Goal: Transaction & Acquisition: Purchase product/service

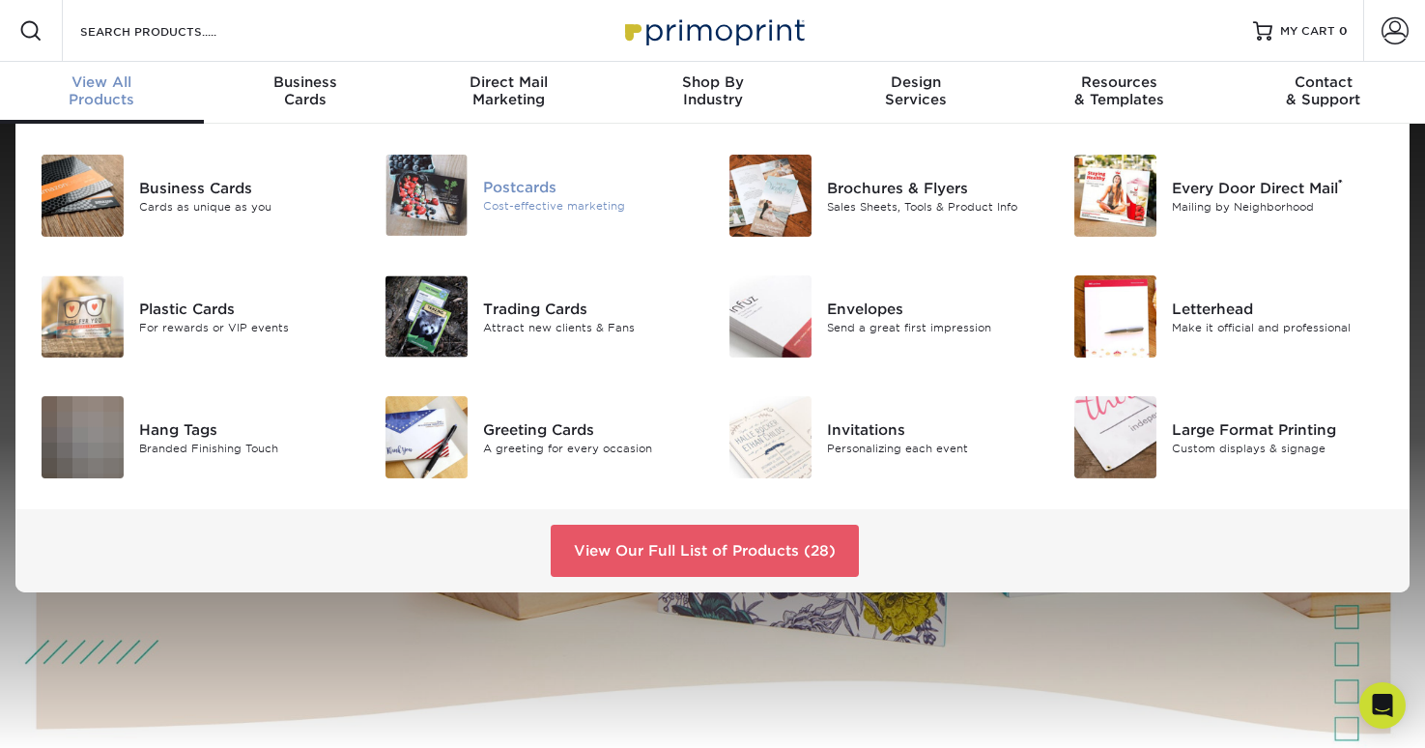
click at [463, 220] on img at bounding box center [426, 195] width 82 height 81
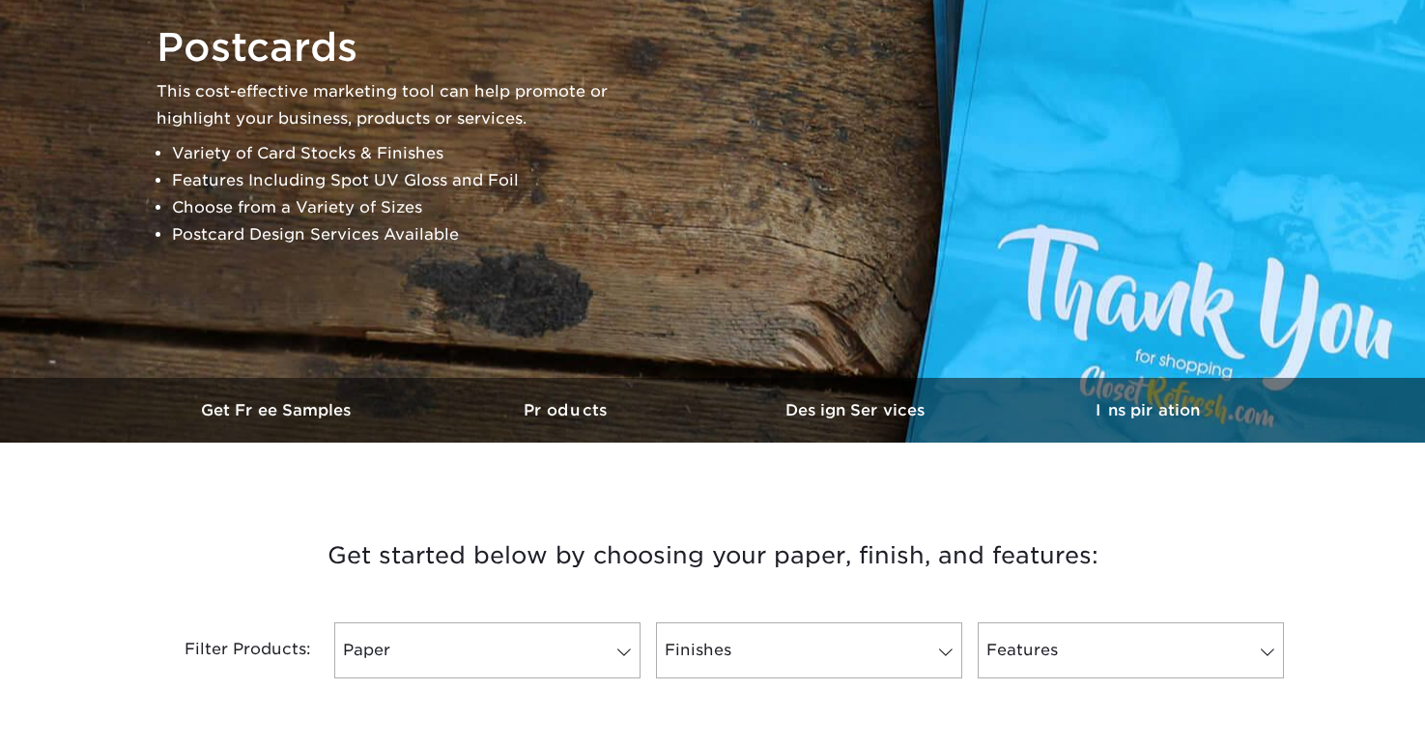
scroll to position [763, 0]
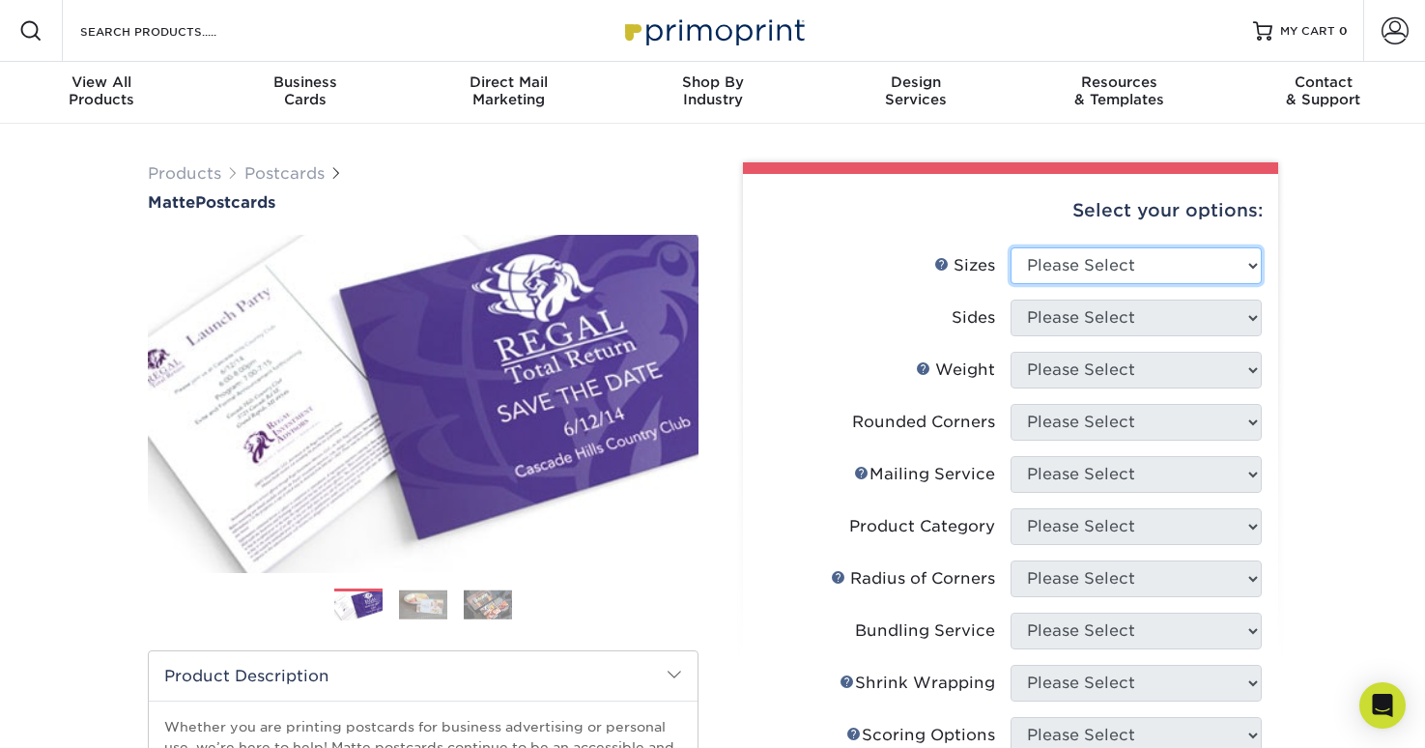
select select "4.00x8.50"
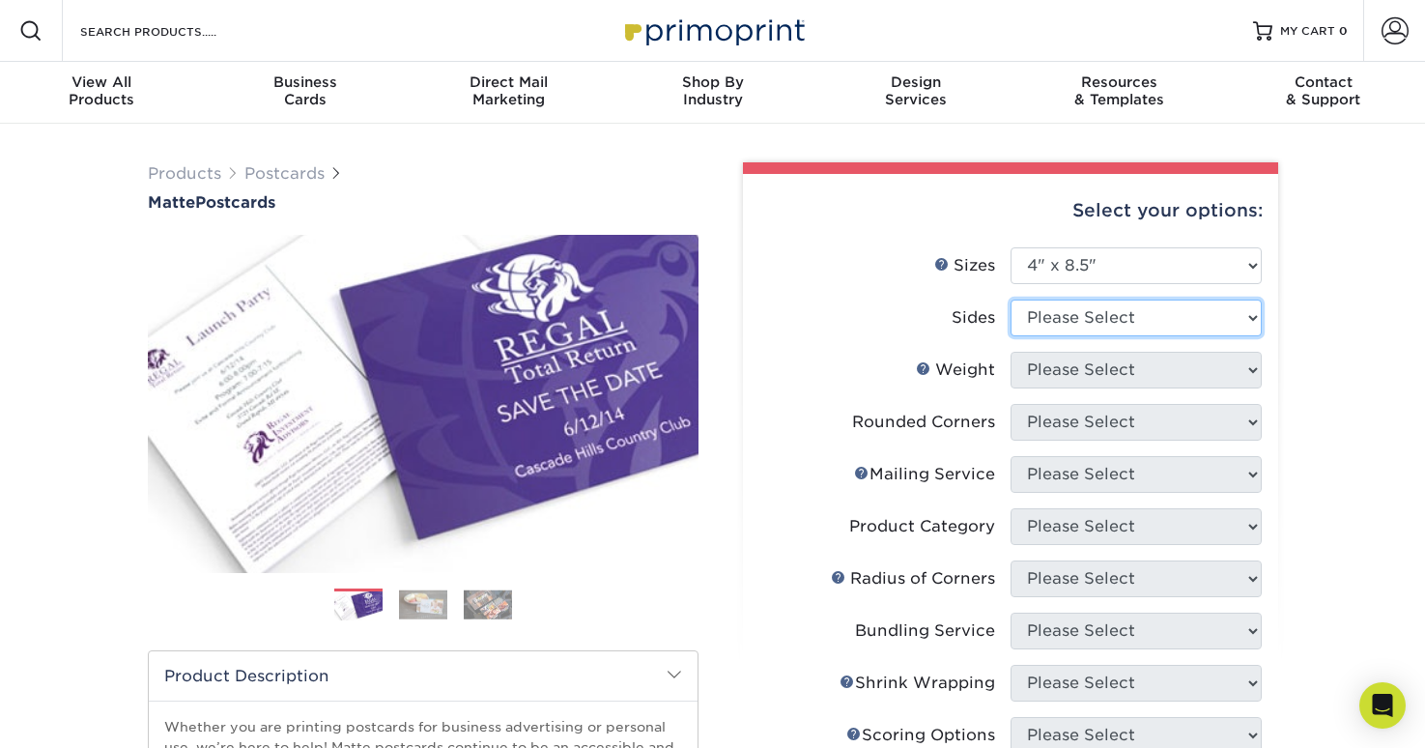
select select "32d3c223-f82c-492b-b915-ba065a00862f"
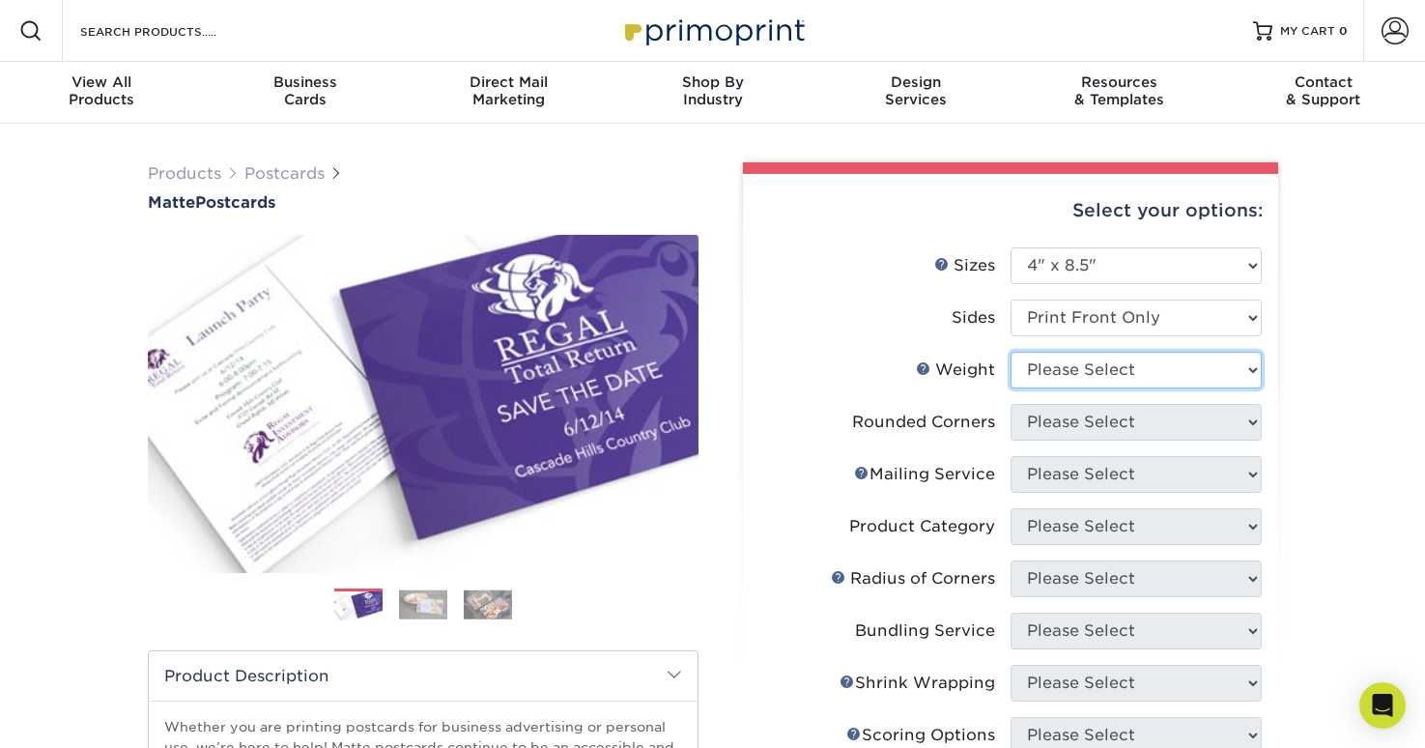
select select "16PT"
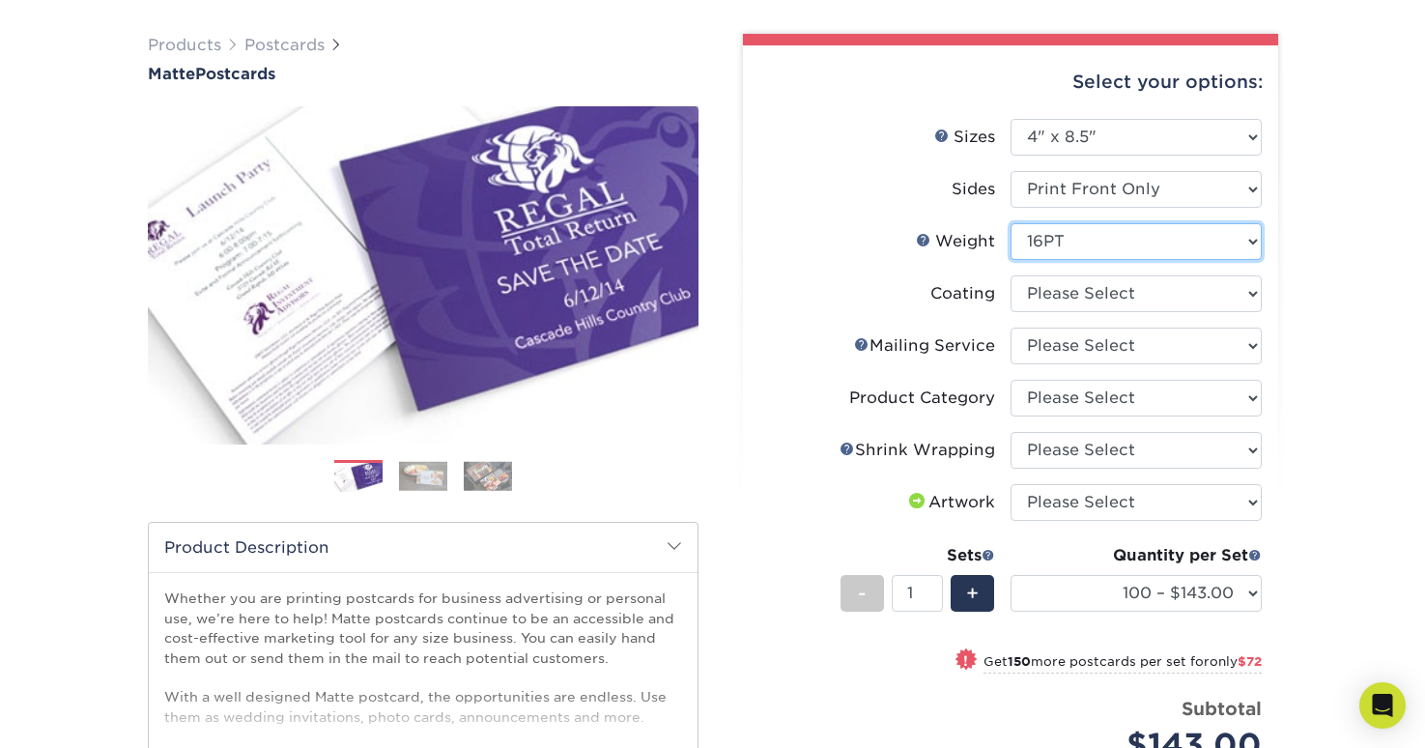
scroll to position [117, 0]
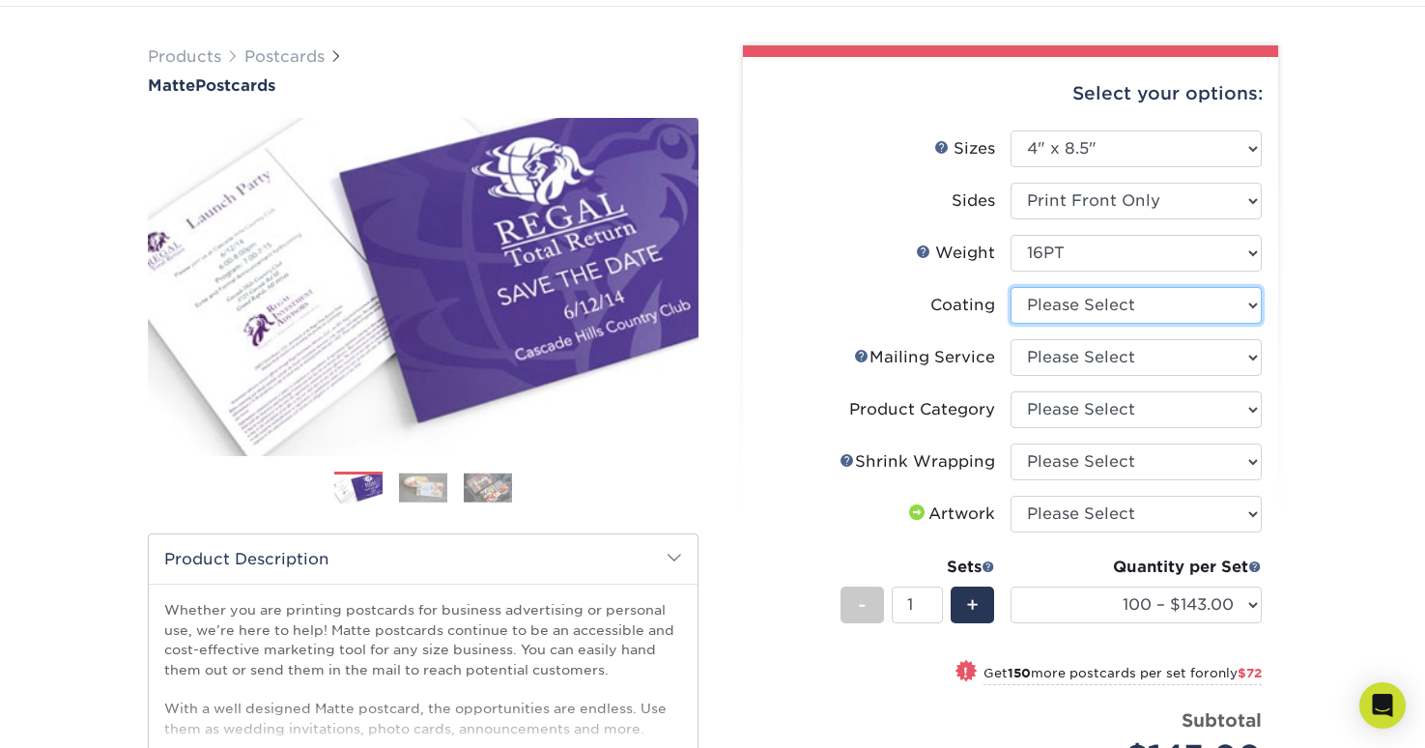
select select "121bb7b5-3b4d-429f-bd8d-bbf80e953313"
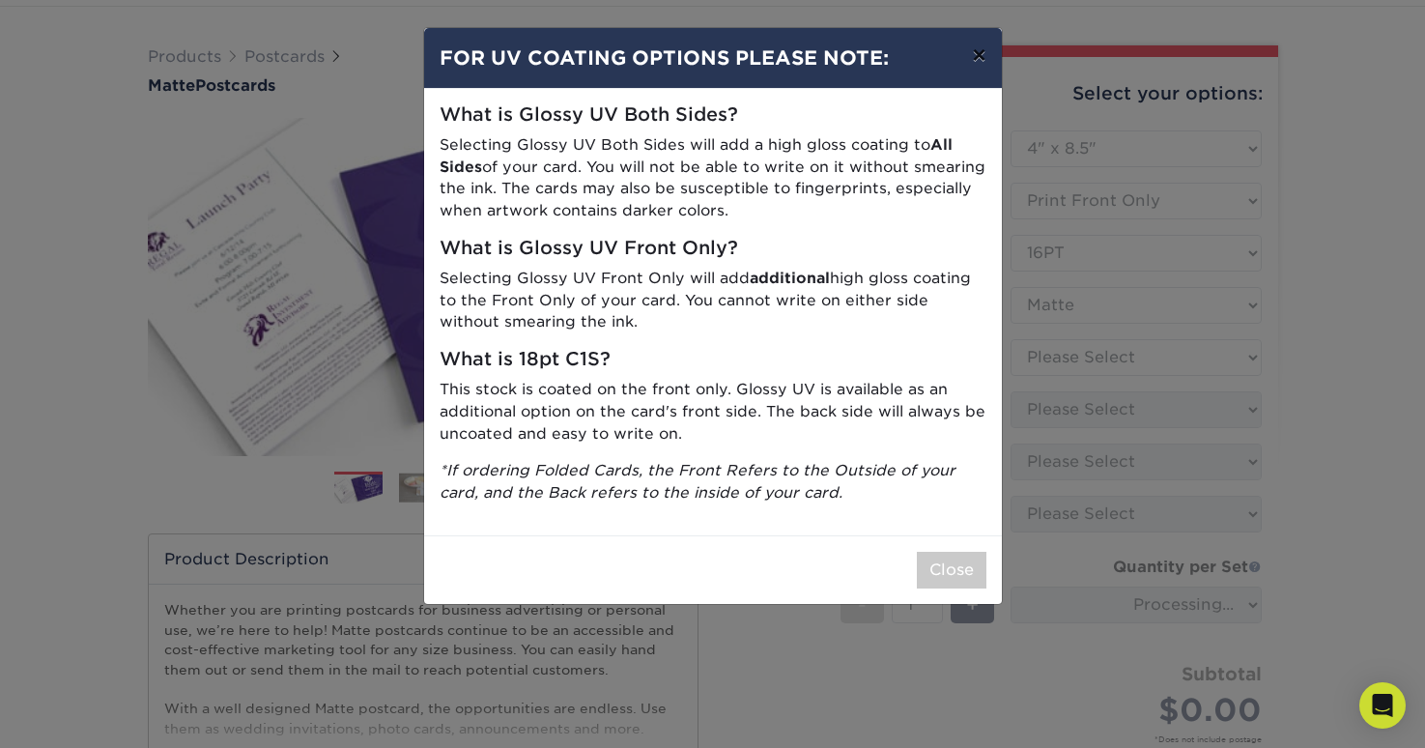
click at [972, 51] on button "×" at bounding box center [978, 55] width 44 height 54
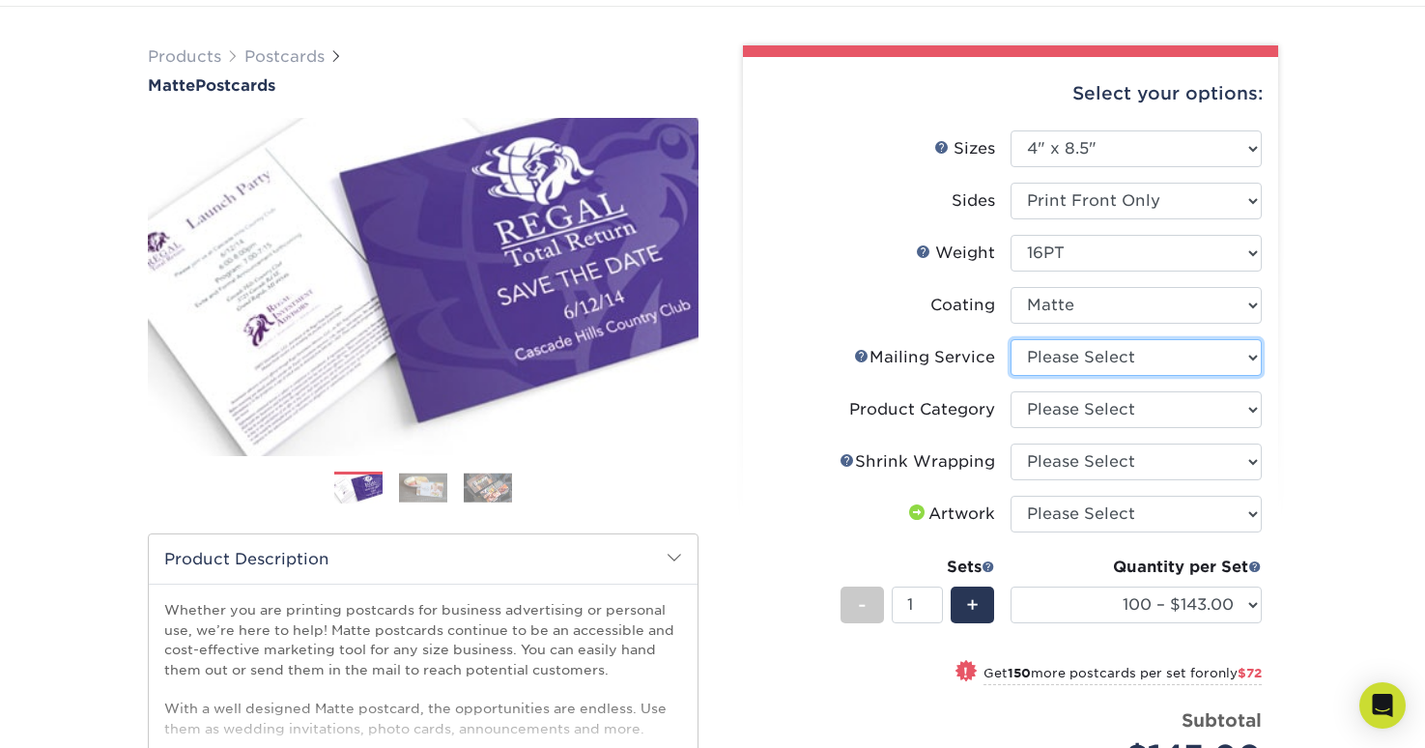
select select "3e5e9bdd-d78a-4c28-a41d-fe1407925ca6"
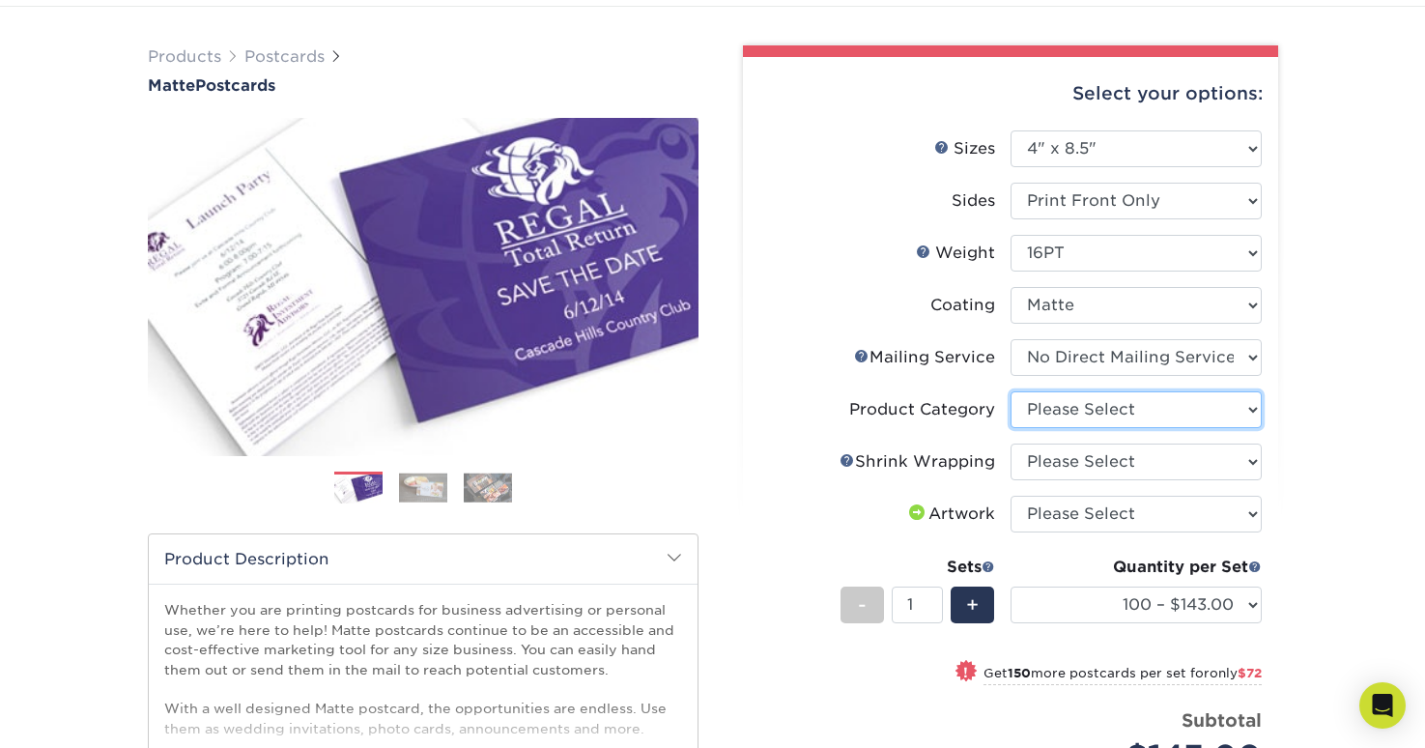
select select "9b7272e0-d6c8-4c3c-8e97-d3a1bcdab858"
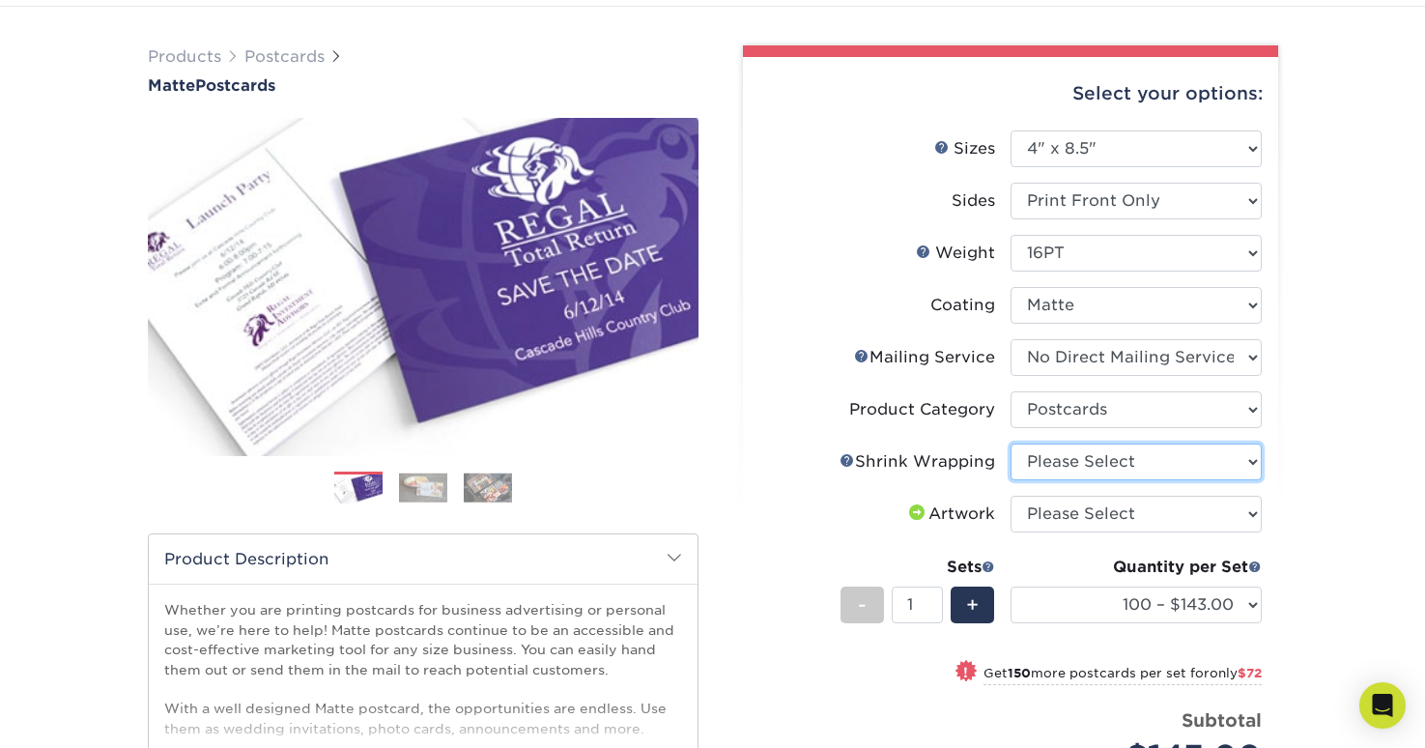
select select "c8749376-e7da-41d0-b3dc-647faf84d907"
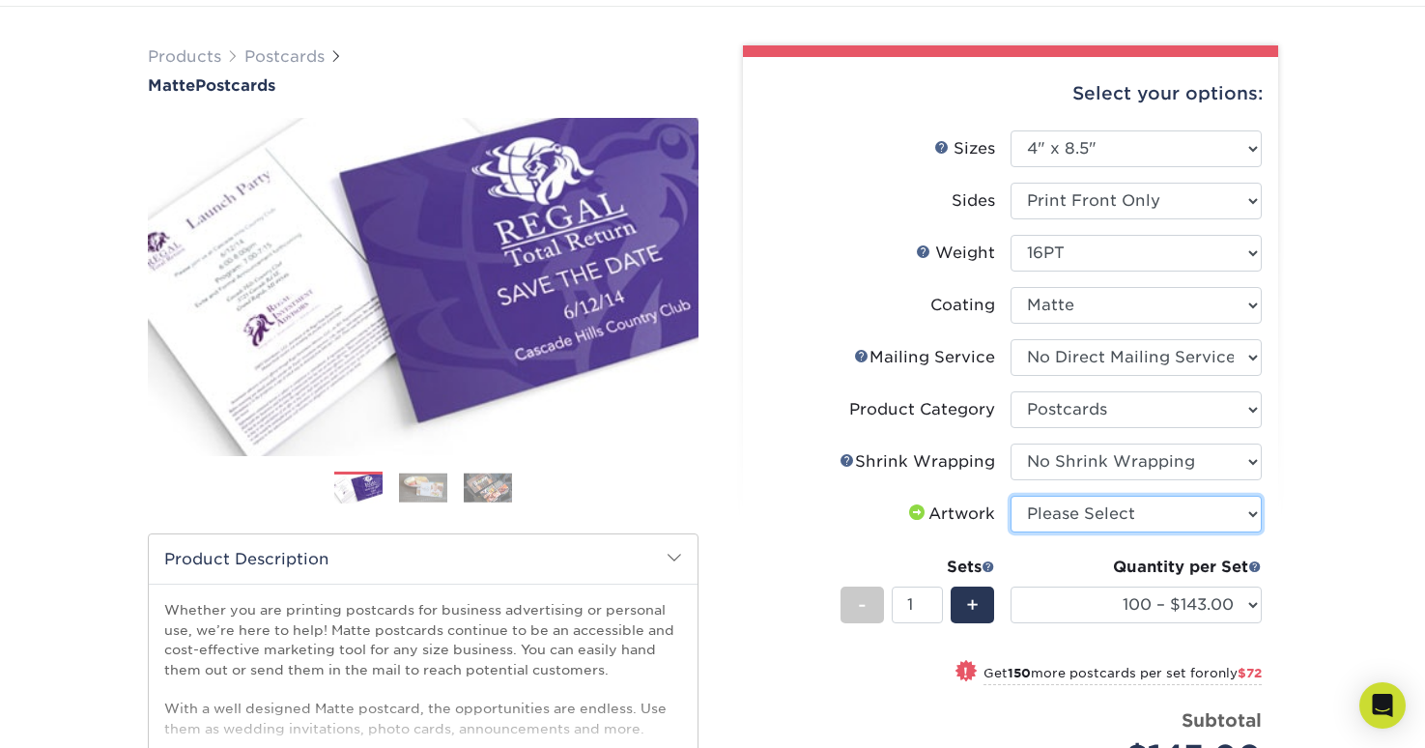
select select "upload"
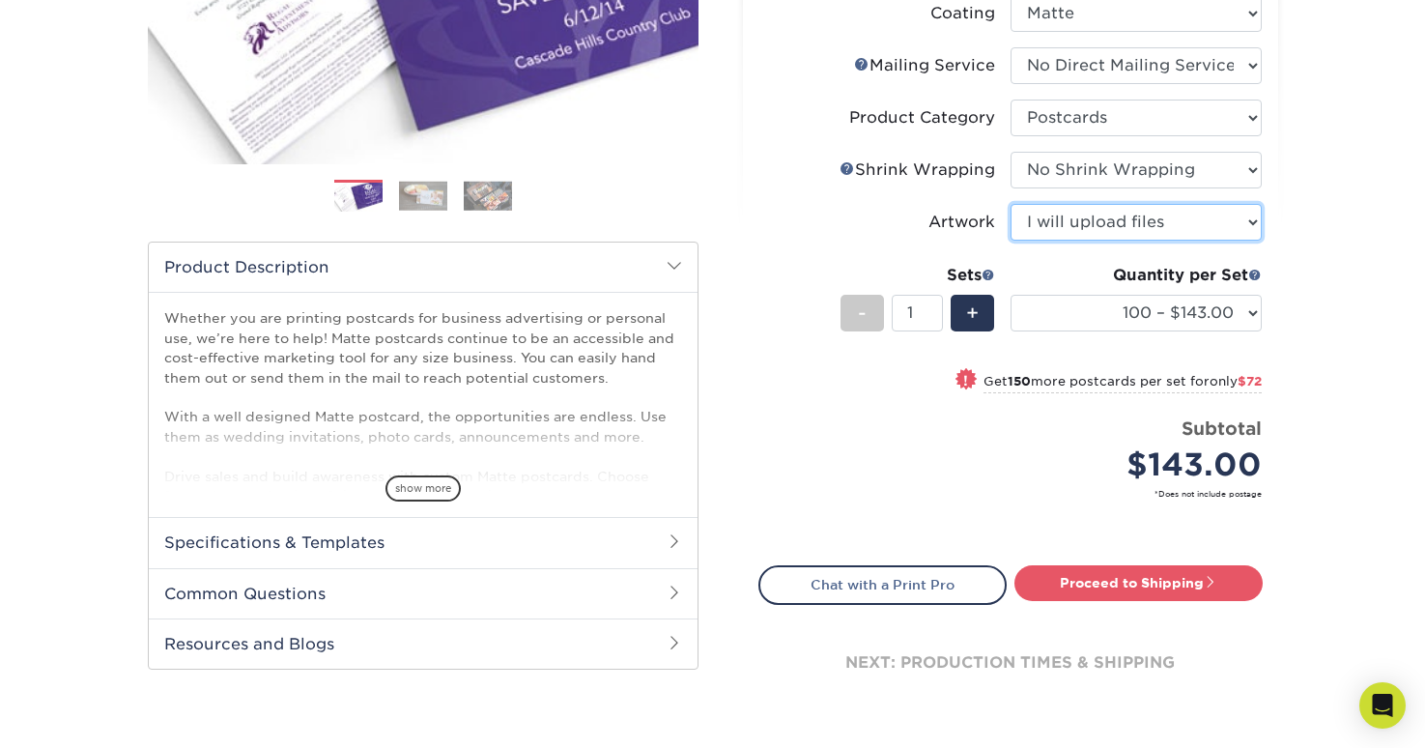
scroll to position [411, 0]
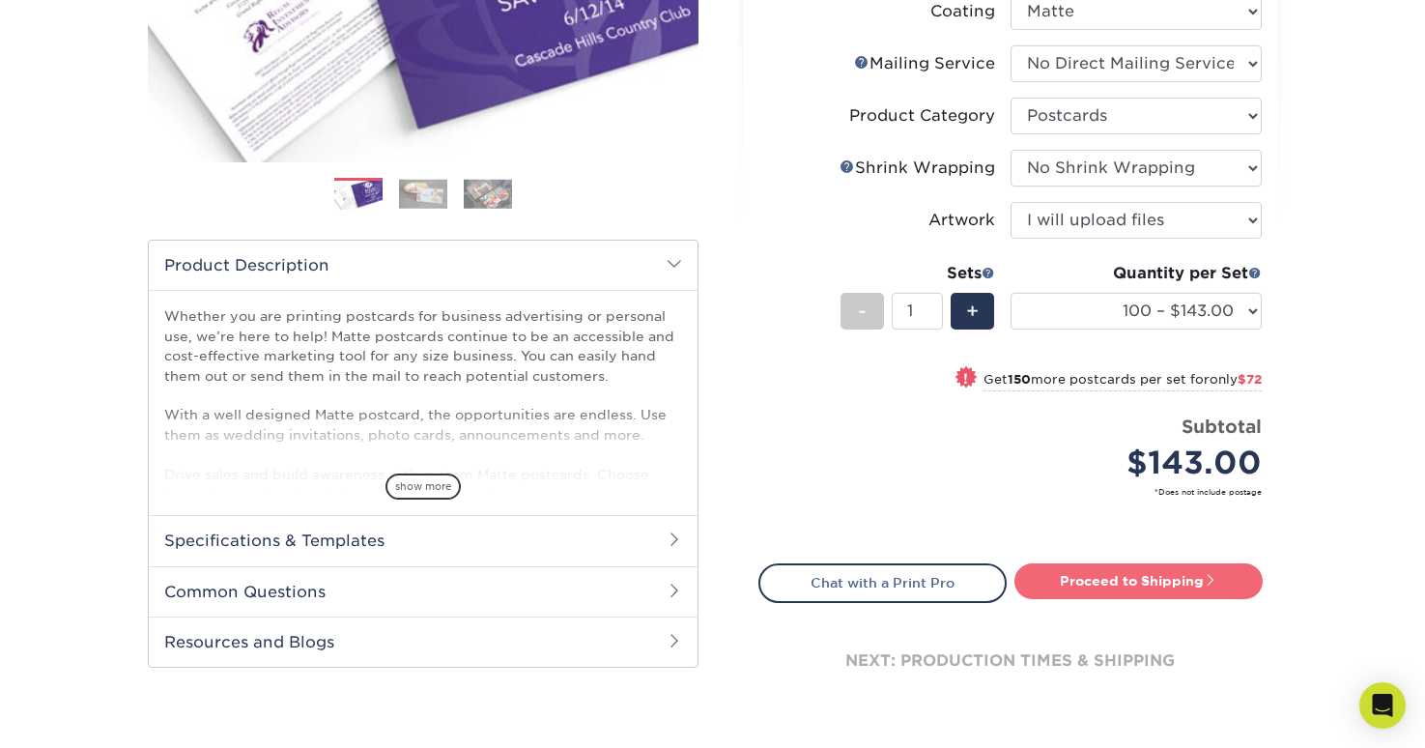
click at [1114, 581] on link "Proceed to Shipping" at bounding box center [1138, 580] width 248 height 35
type input "Set 1"
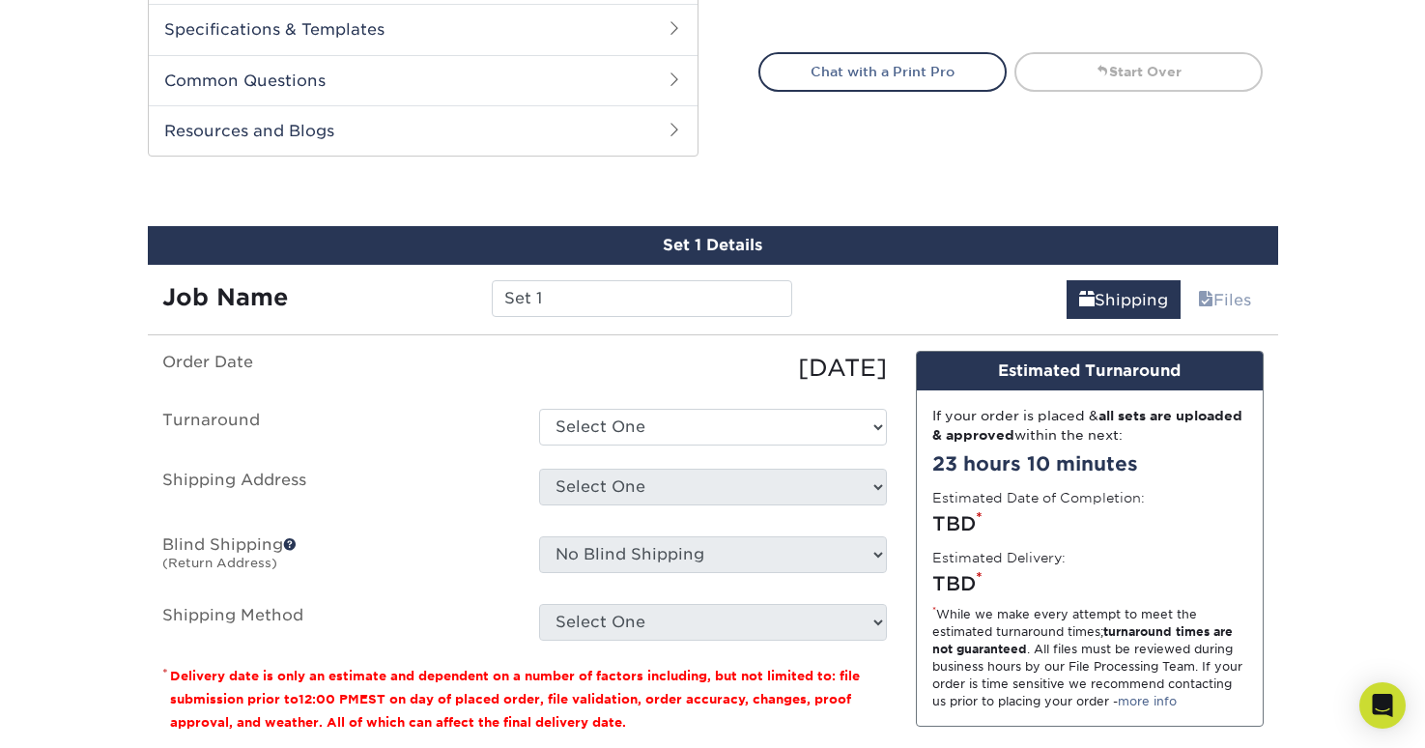
scroll to position [1025, 0]
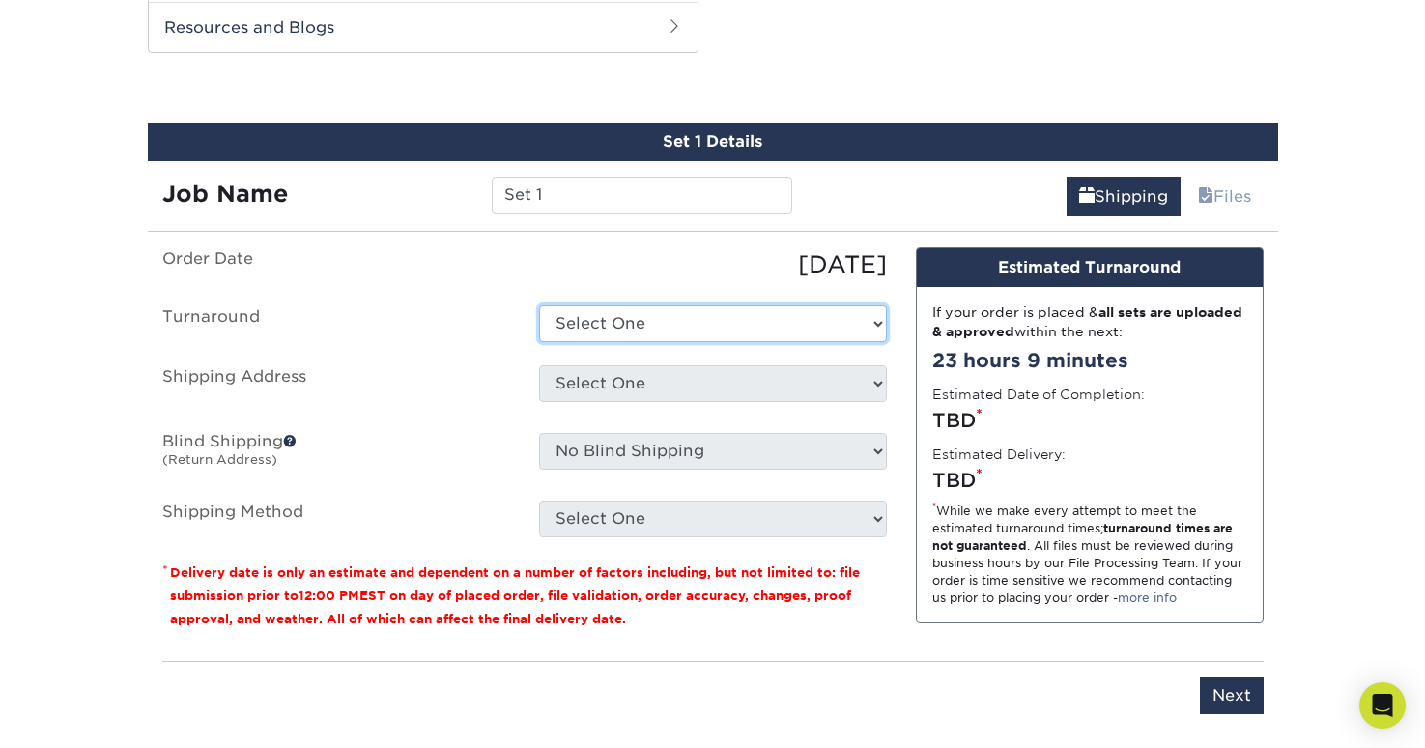
select select "bd110440-3eb5-4a70-b57a-aa2d8c802ab1"
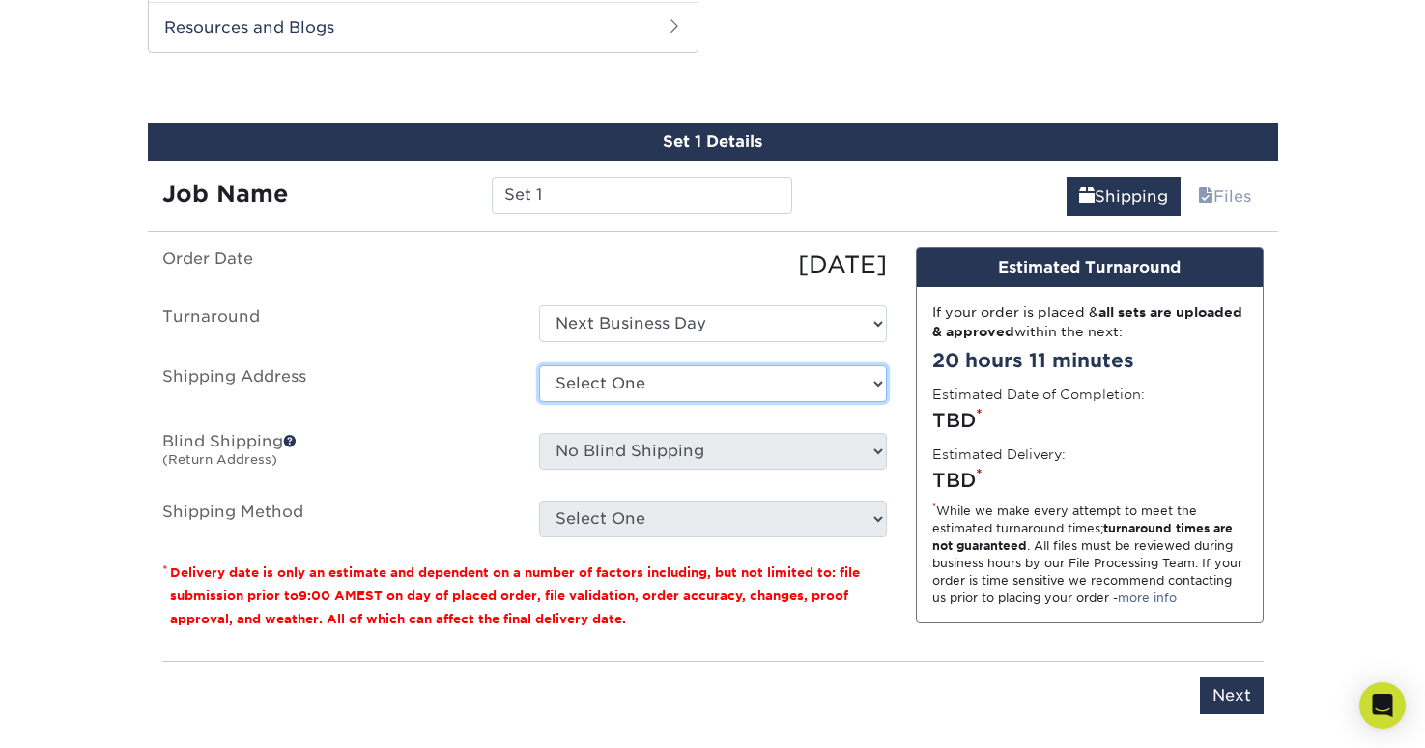
select select "newaddress"
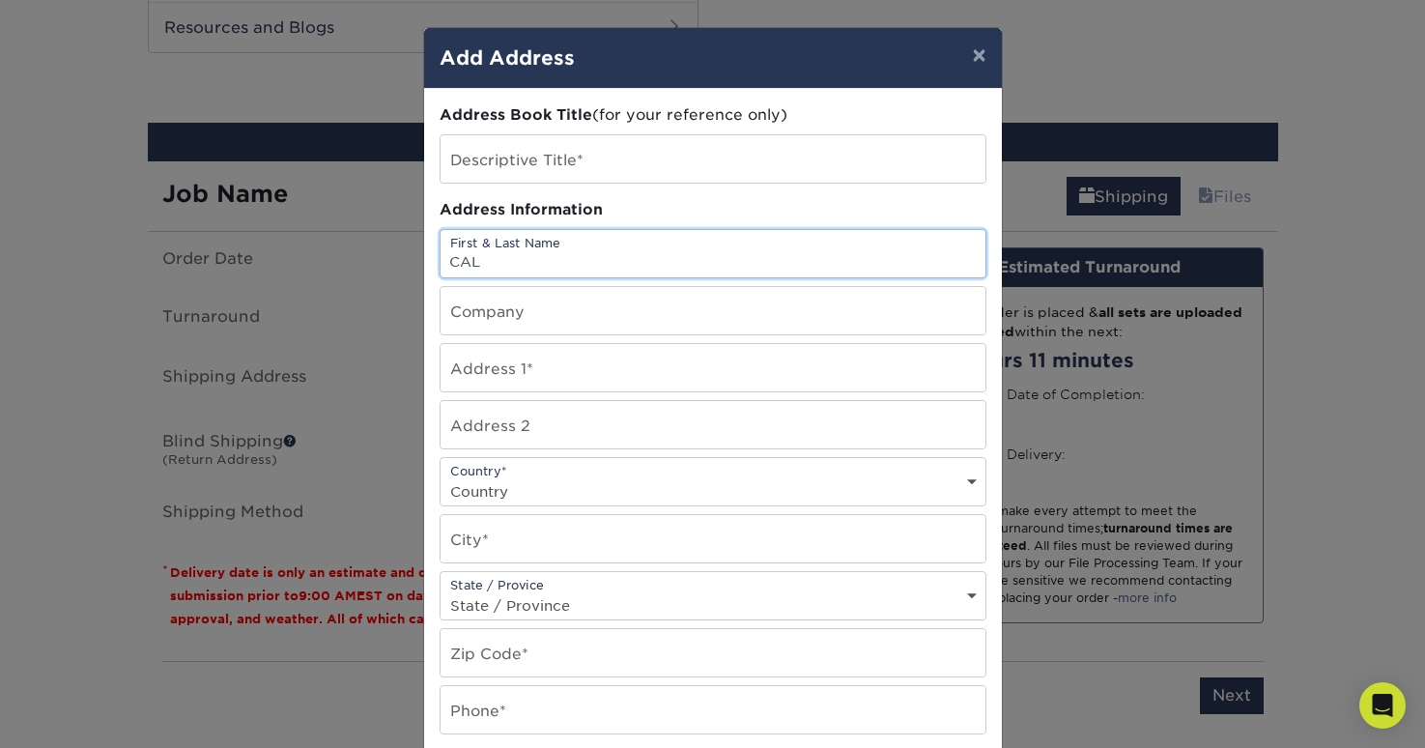
type input "CAL"
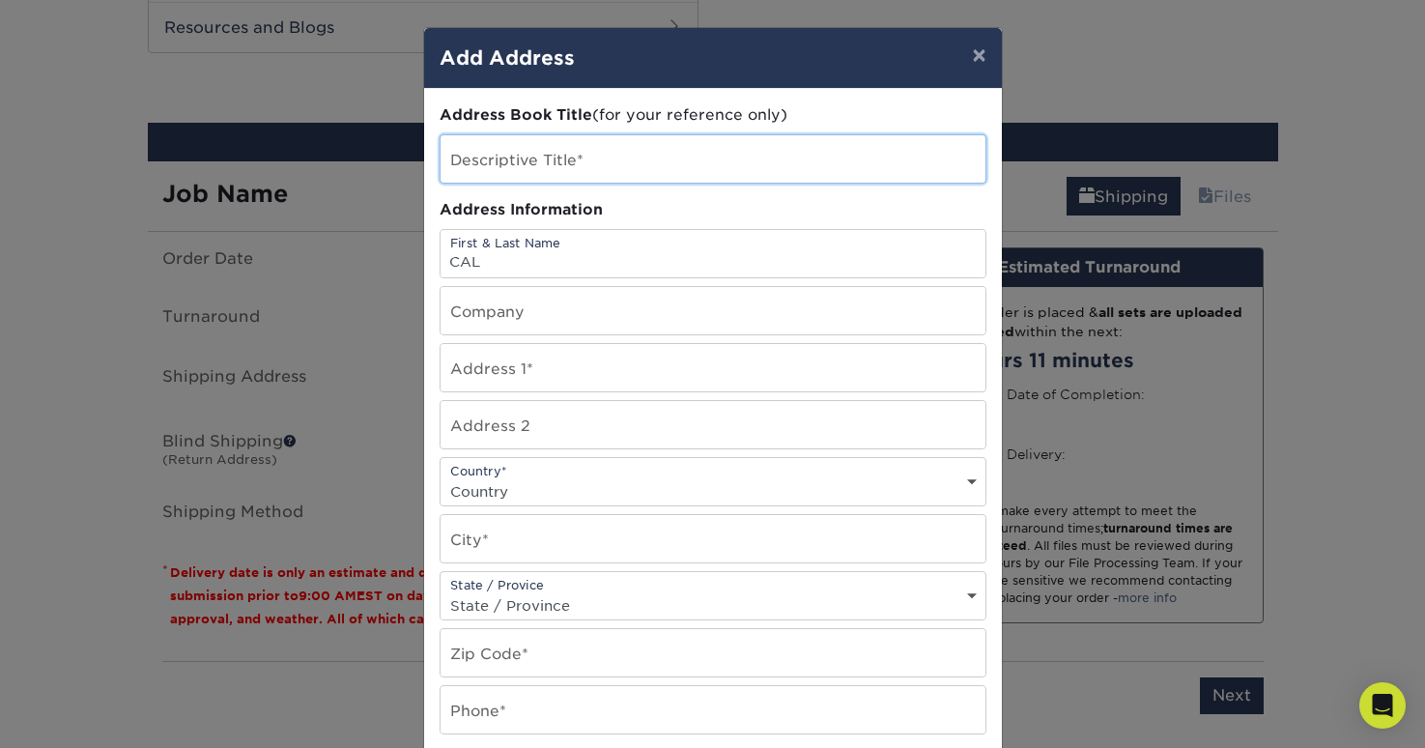
click at [536, 182] on input "text" at bounding box center [712, 158] width 545 height 47
click at [543, 168] on input "text" at bounding box center [712, 158] width 545 height 47
type input "C"
type input "|"
type input "Caleb"
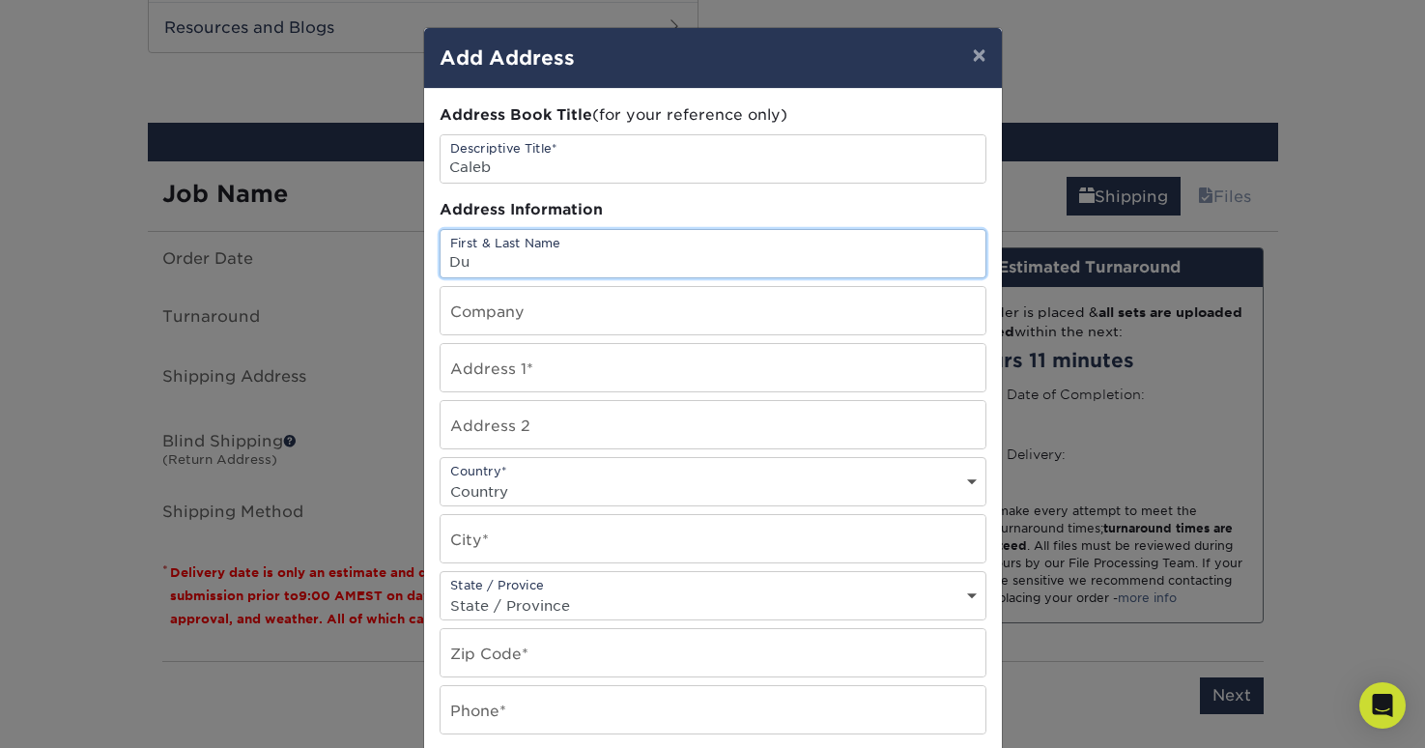
type input "D"
type input "[PERSON_NAME]"
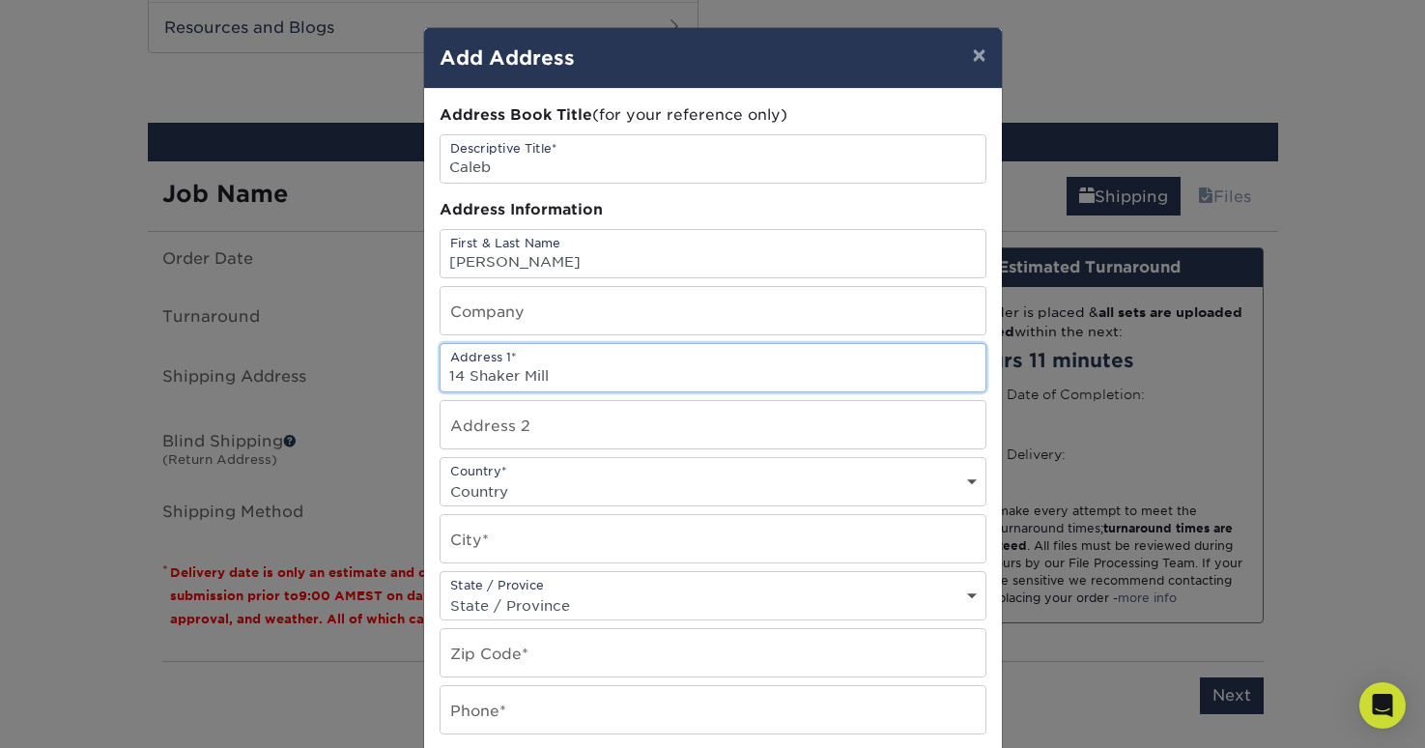
type input "14 Shaker Mill"
select select "US"
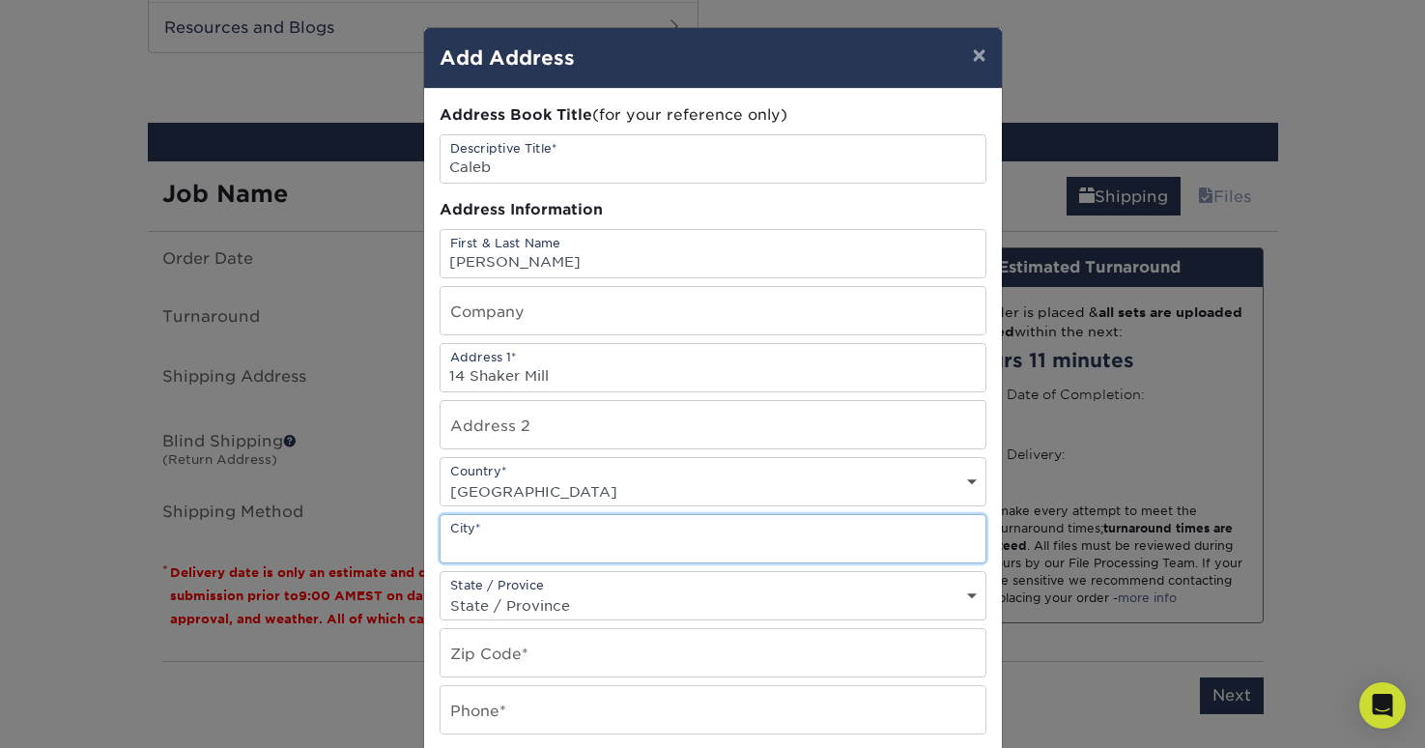
click at [508, 546] on input "text" at bounding box center [712, 538] width 545 height 47
type input "[GEOGRAPHIC_DATA]"
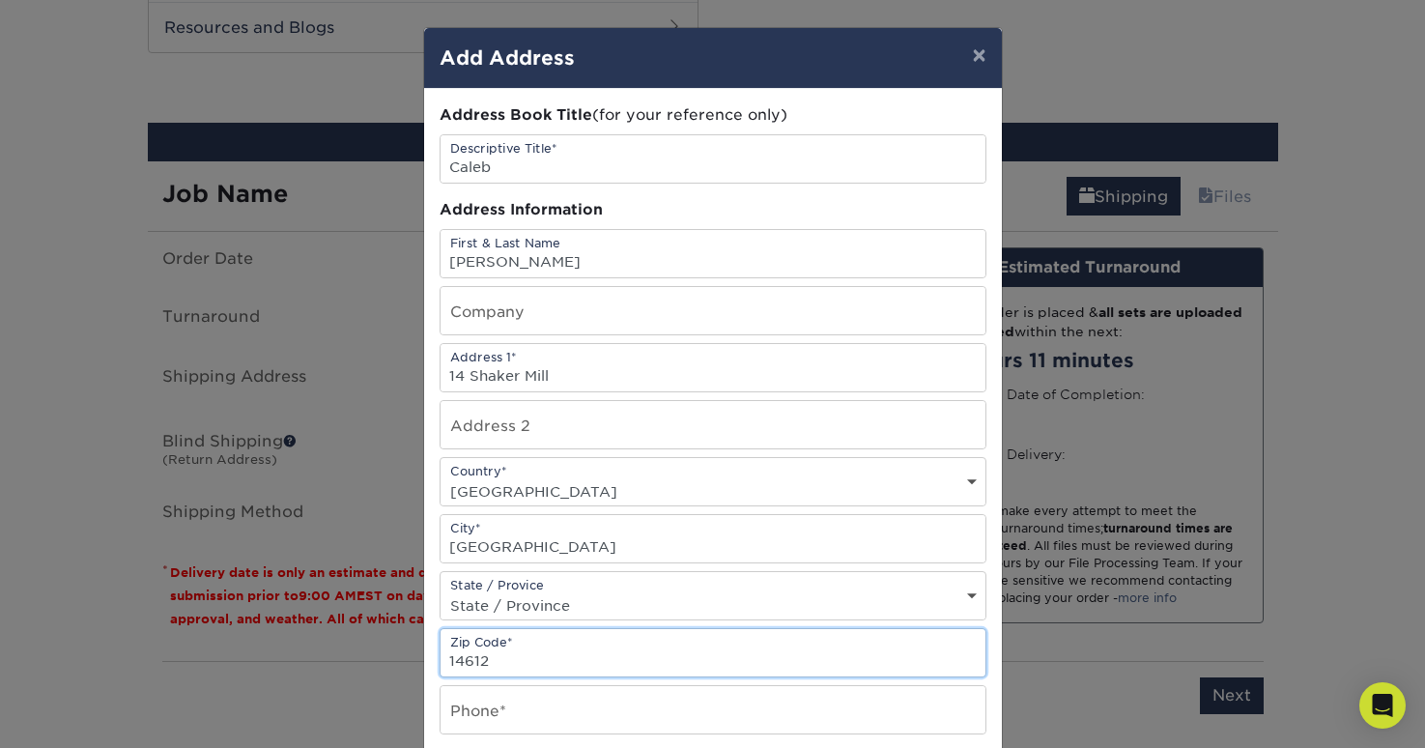
scroll to position [120, 0]
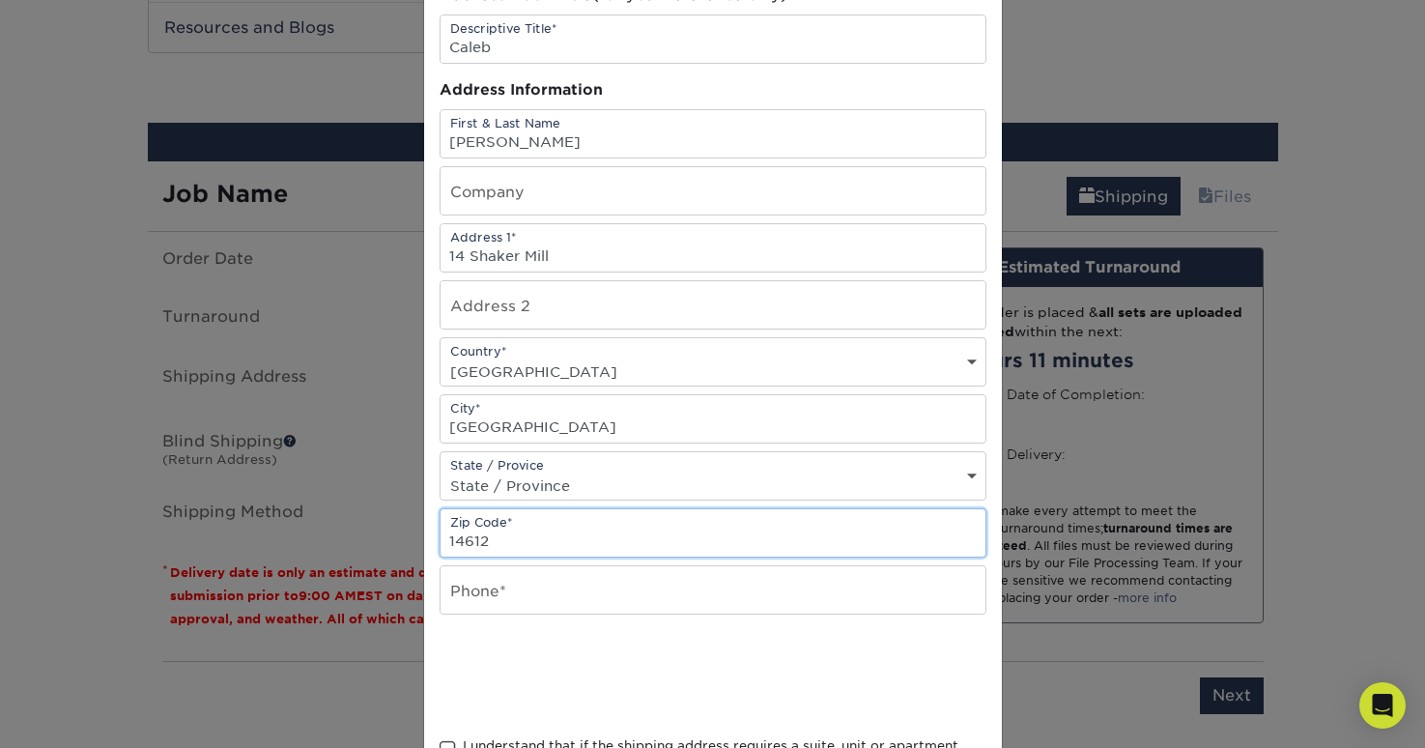
type input "14612"
type input "58585615"
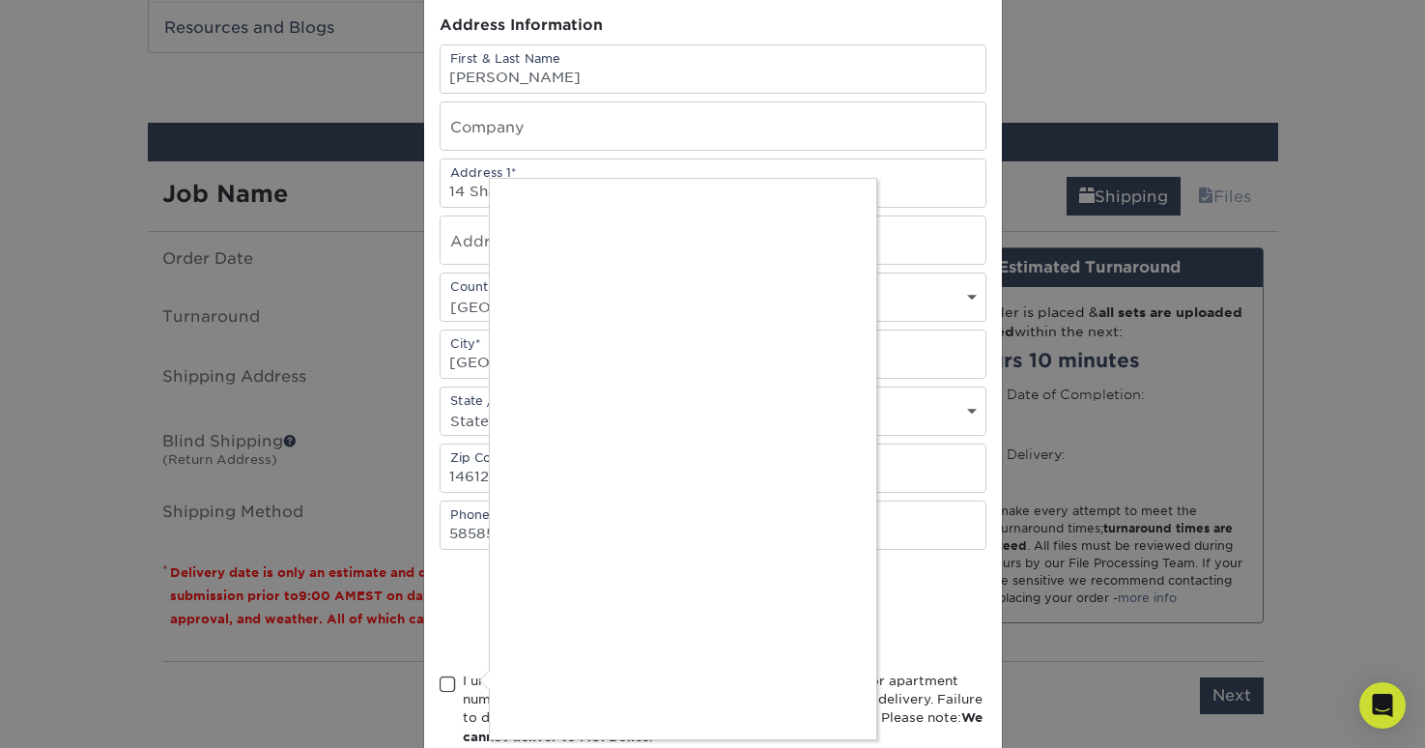
scroll to position [261, 0]
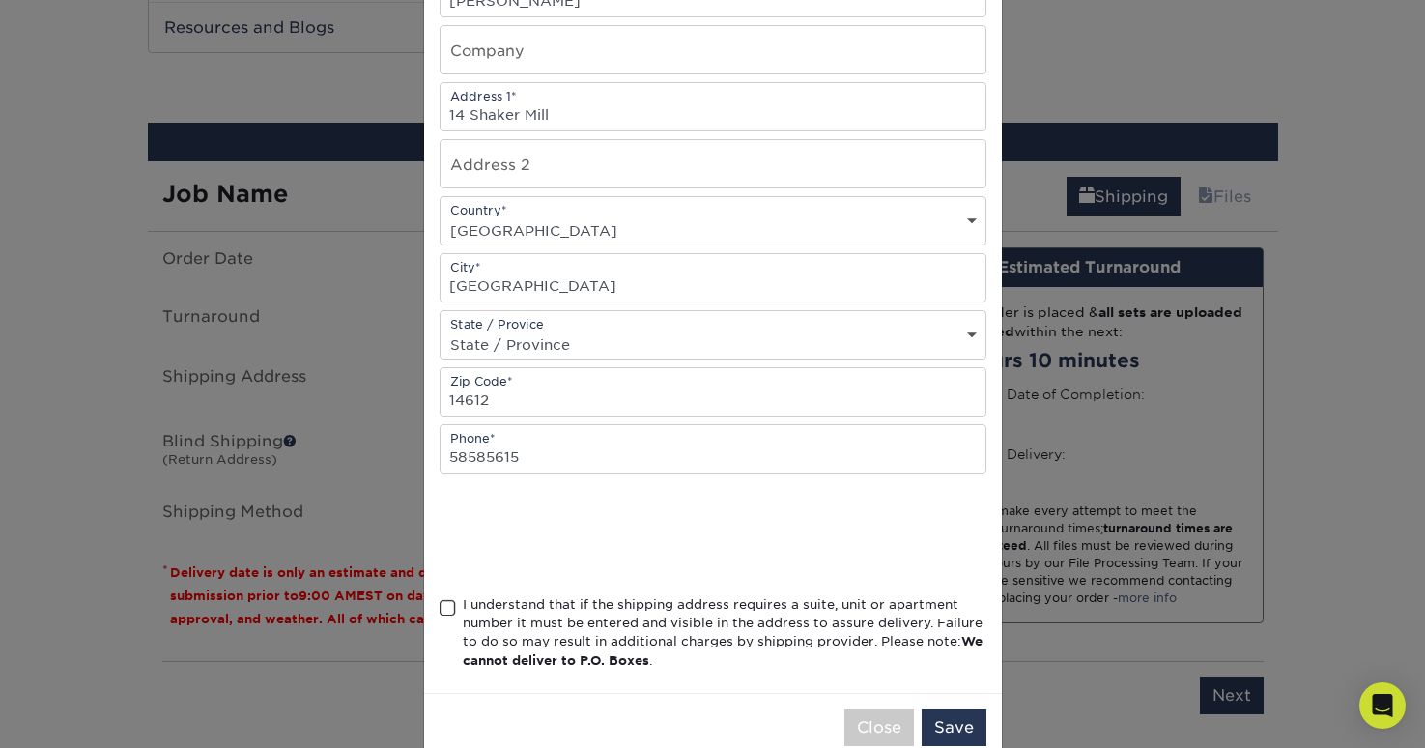
click at [453, 610] on span at bounding box center [448, 608] width 16 height 18
click at [0, 0] on input "I understand that if the shipping address requires a suite, unit or apartment n…" at bounding box center [0, 0] width 0 height 0
click at [952, 733] on button "Save" at bounding box center [954, 727] width 65 height 37
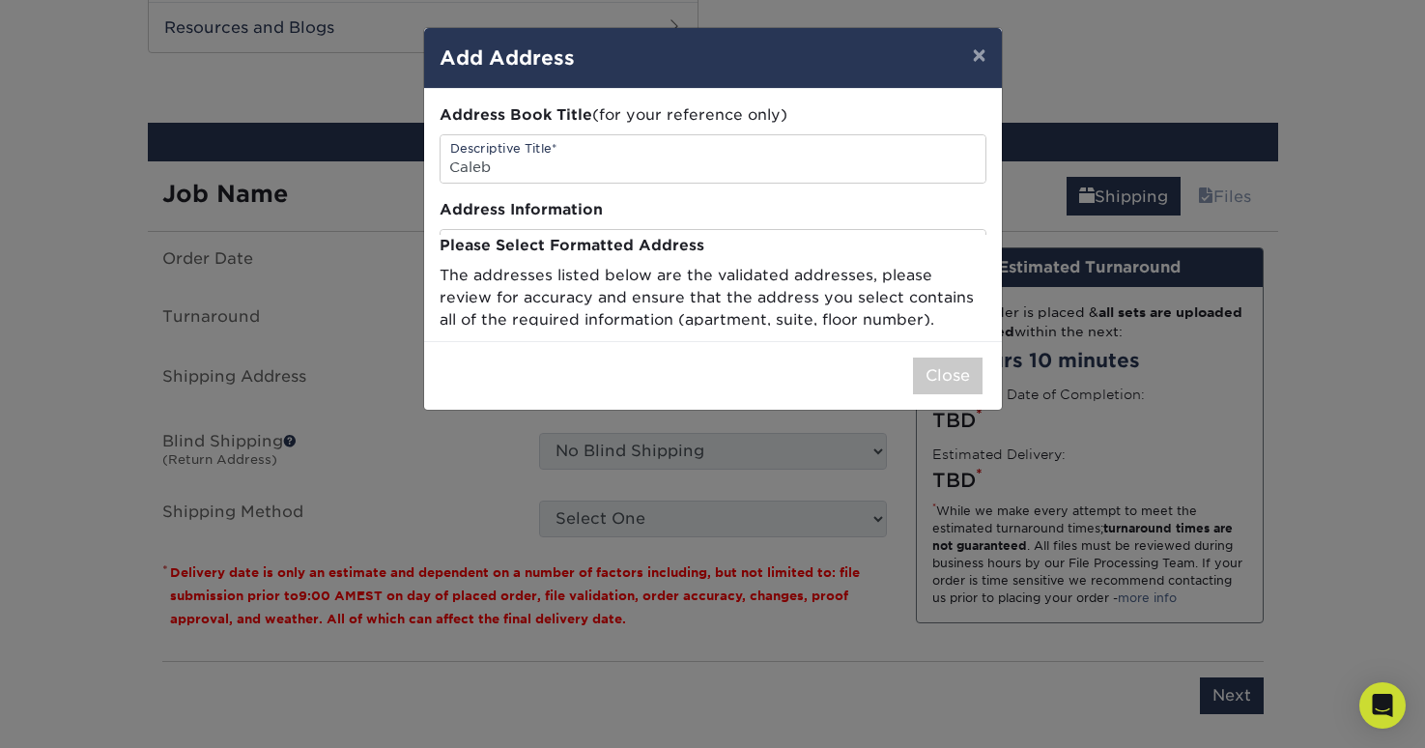
scroll to position [0, 0]
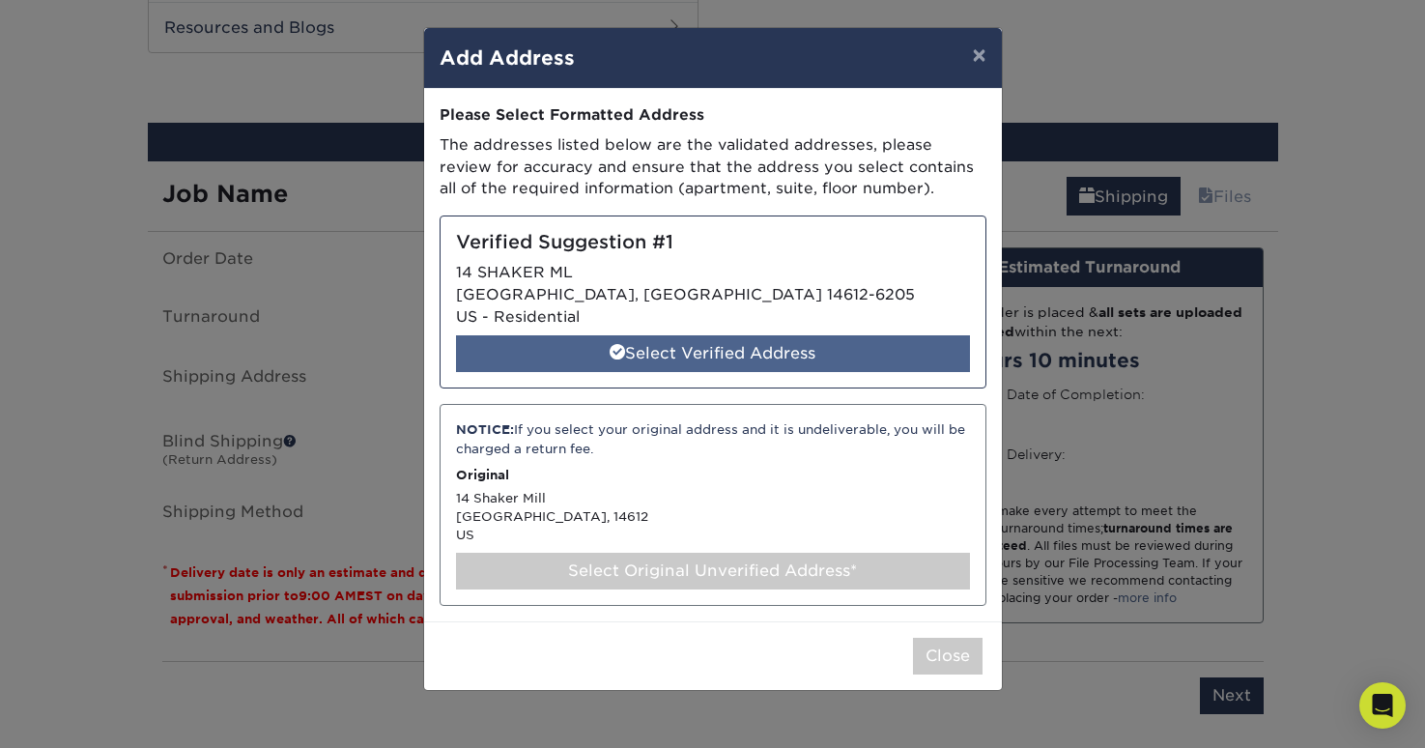
click at [700, 347] on div "Select Verified Address" at bounding box center [713, 353] width 514 height 37
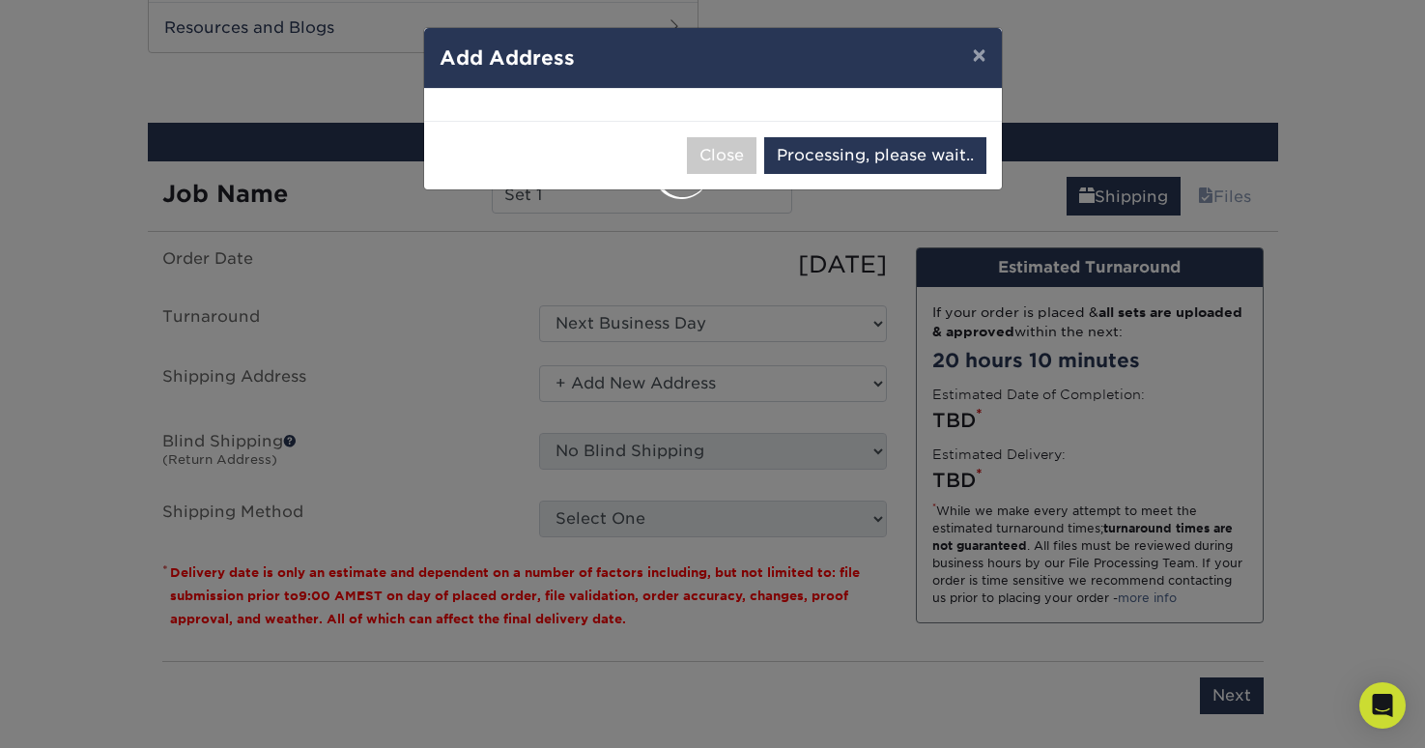
select select "286988"
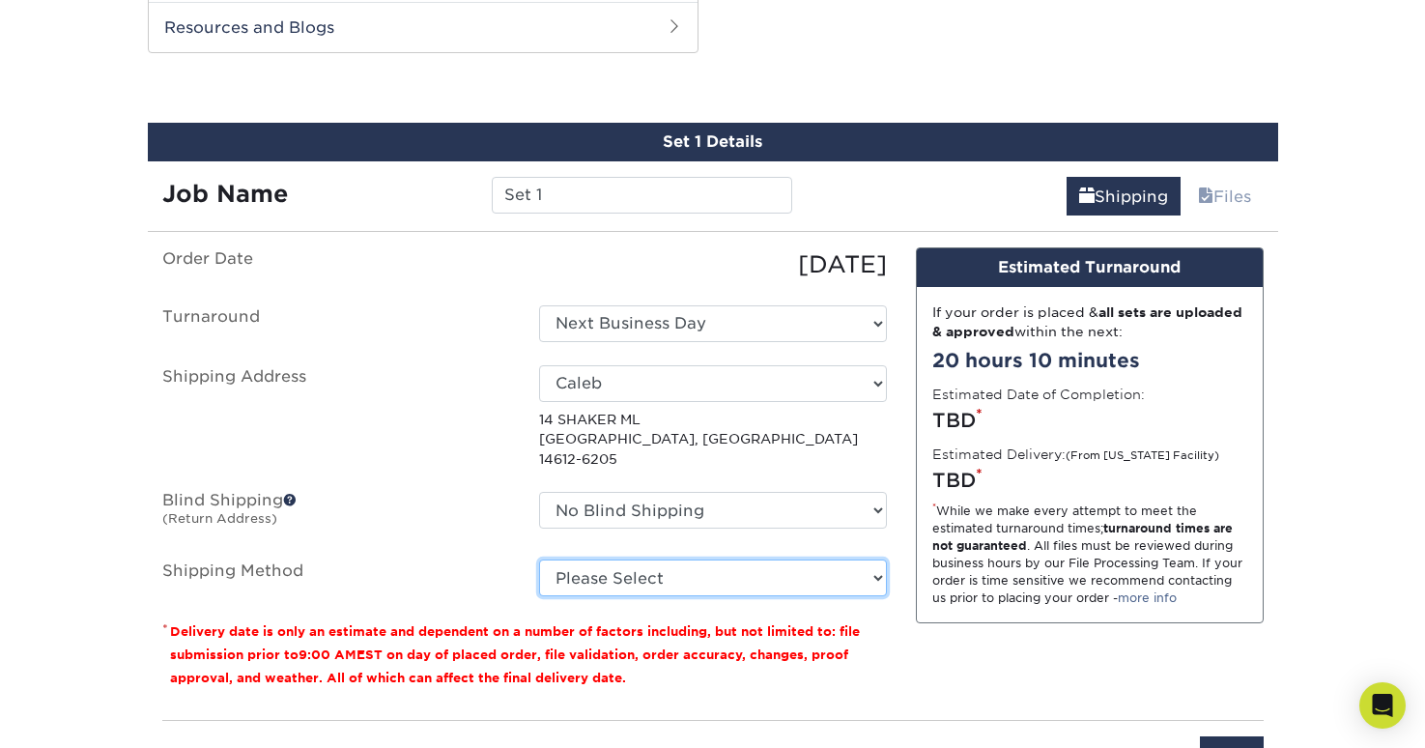
select select "03"
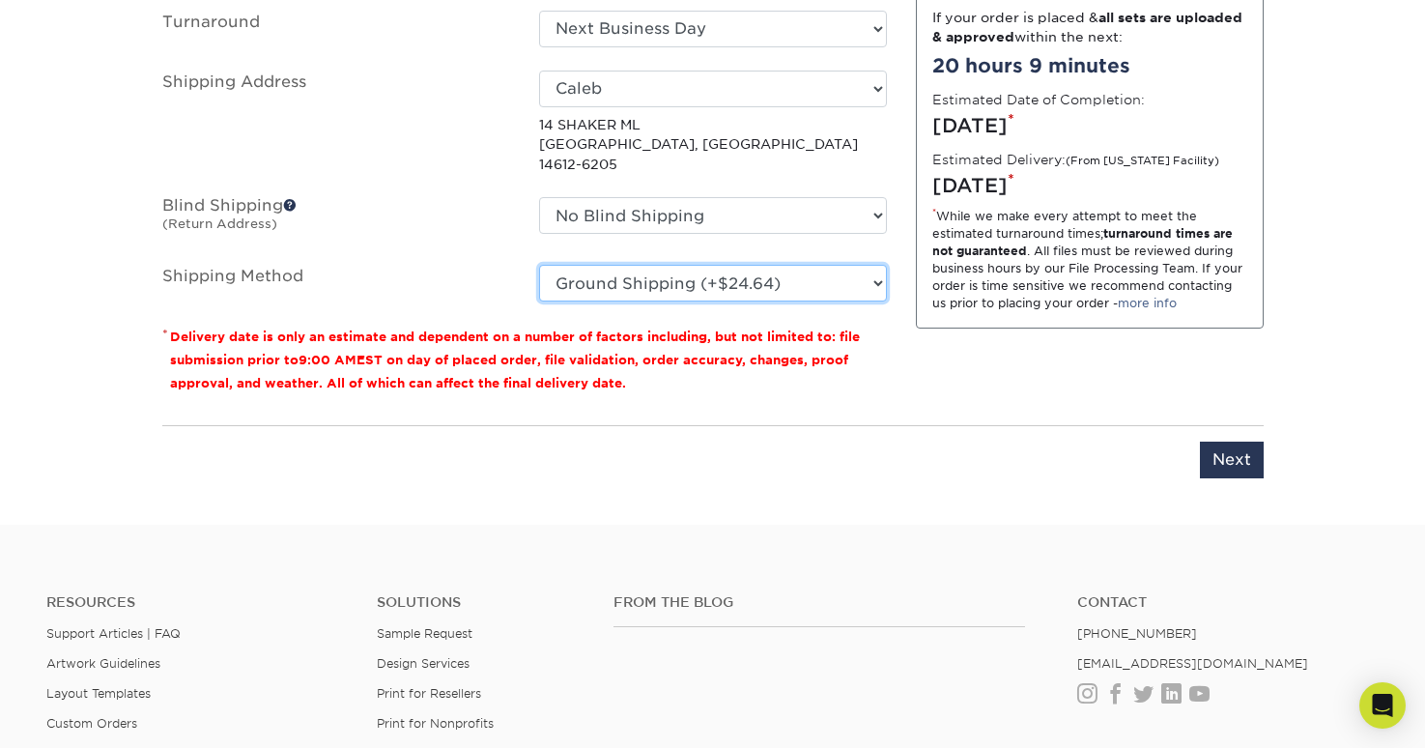
scroll to position [1329, 0]
